Goal: Task Accomplishment & Management: Manage account settings

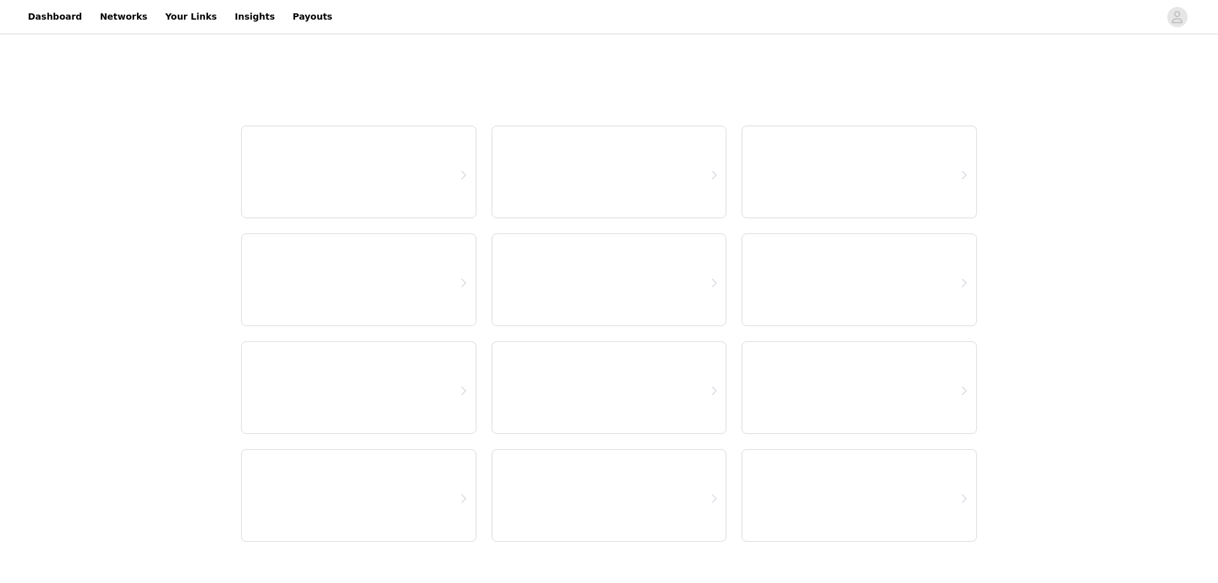
select select "12"
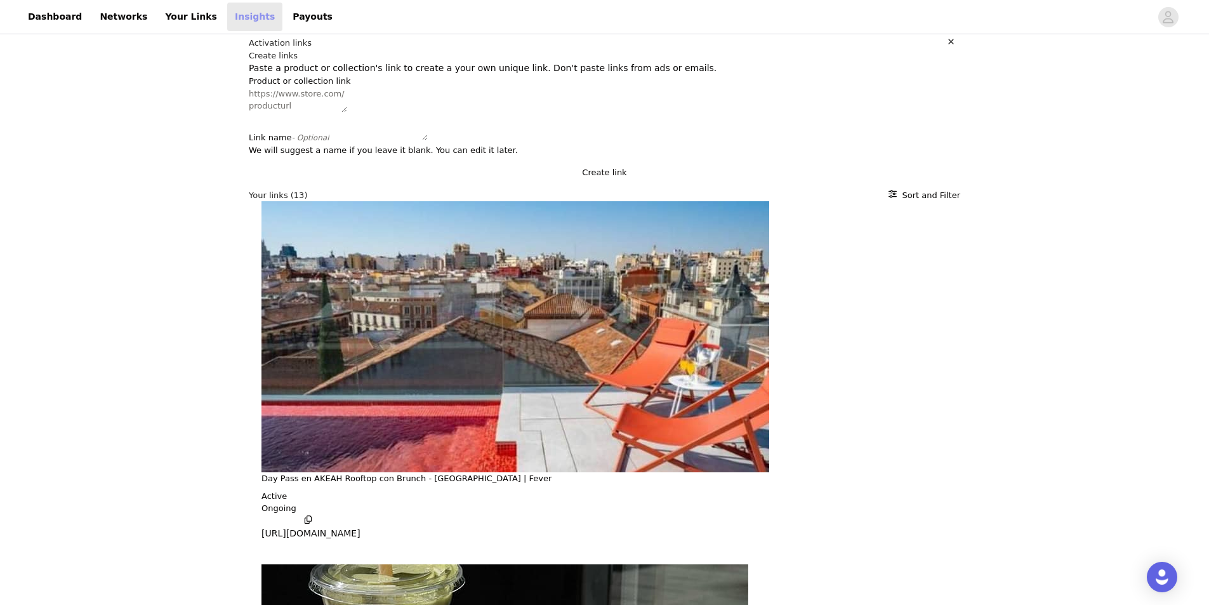
click at [227, 15] on link "Insights" at bounding box center [254, 17] width 55 height 29
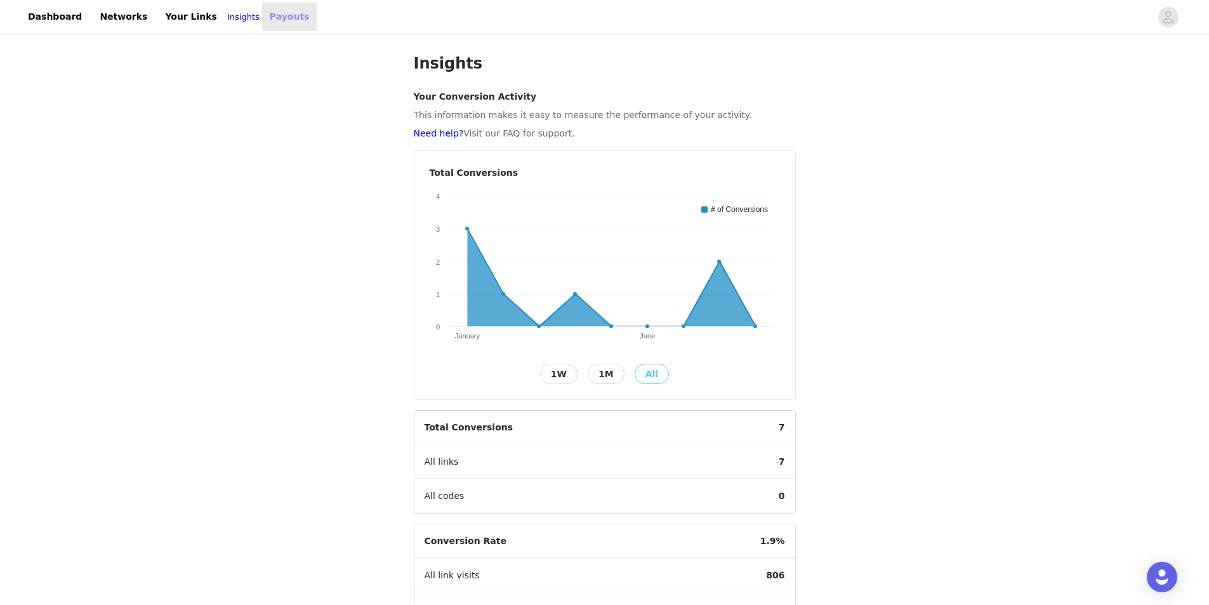
click at [262, 15] on link "Payouts" at bounding box center [289, 17] width 55 height 29
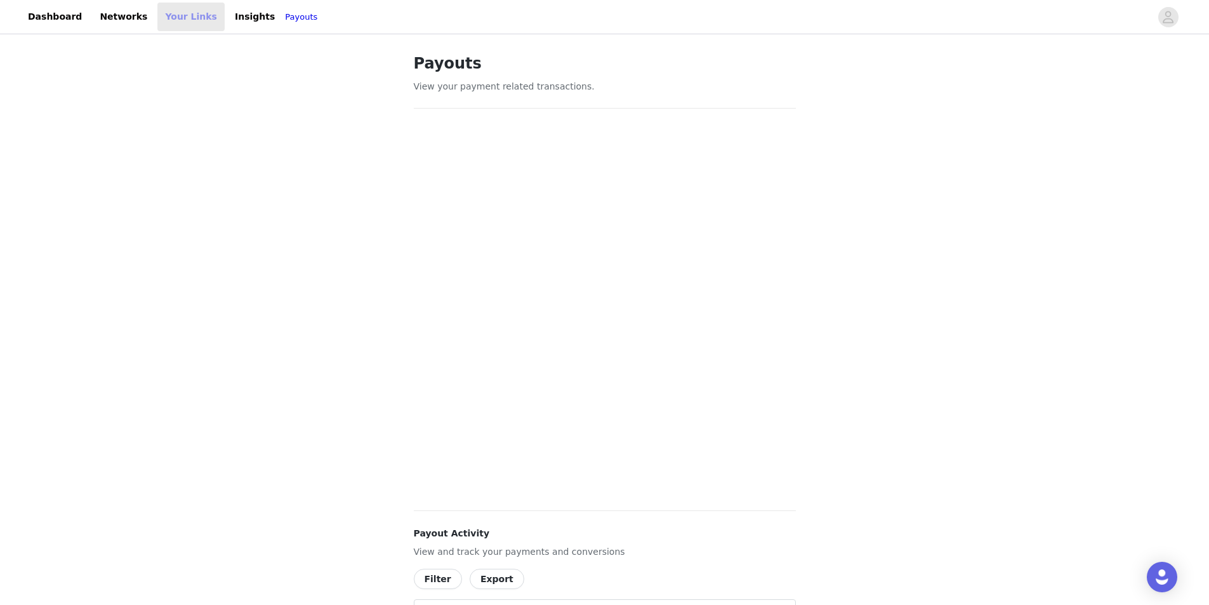
click at [167, 10] on link "Your Links" at bounding box center [190, 17] width 67 height 29
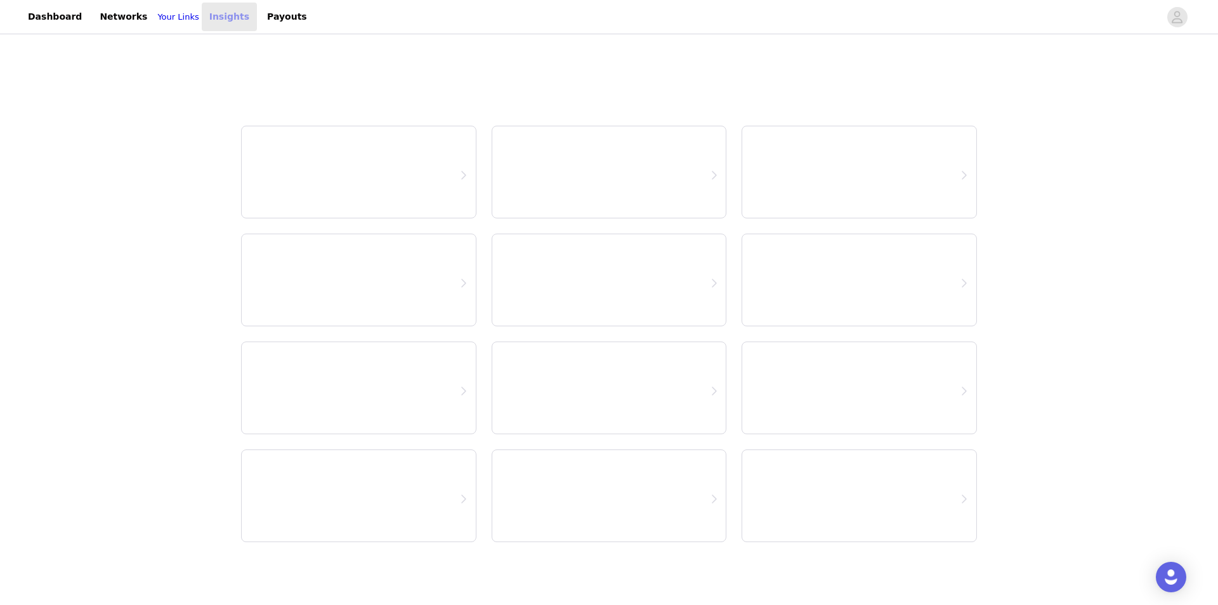
select select "12"
